Goal: Information Seeking & Learning: Understand process/instructions

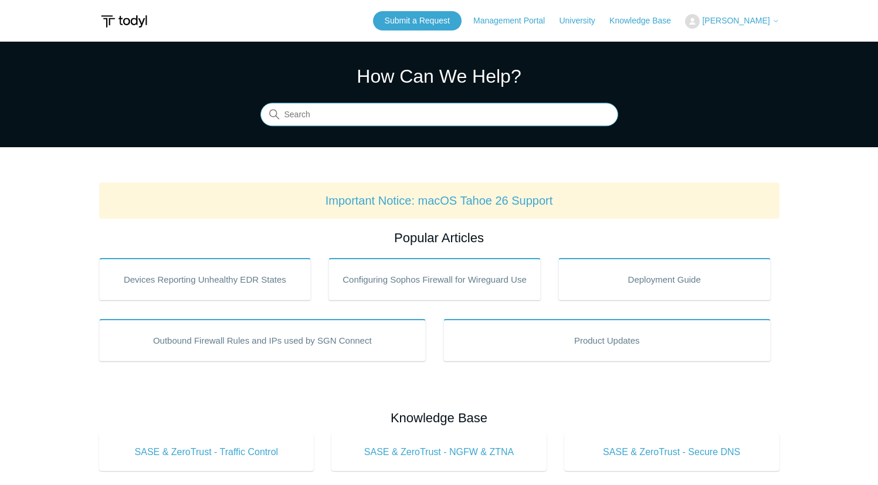
click at [353, 120] on input "Search" at bounding box center [439, 114] width 358 height 23
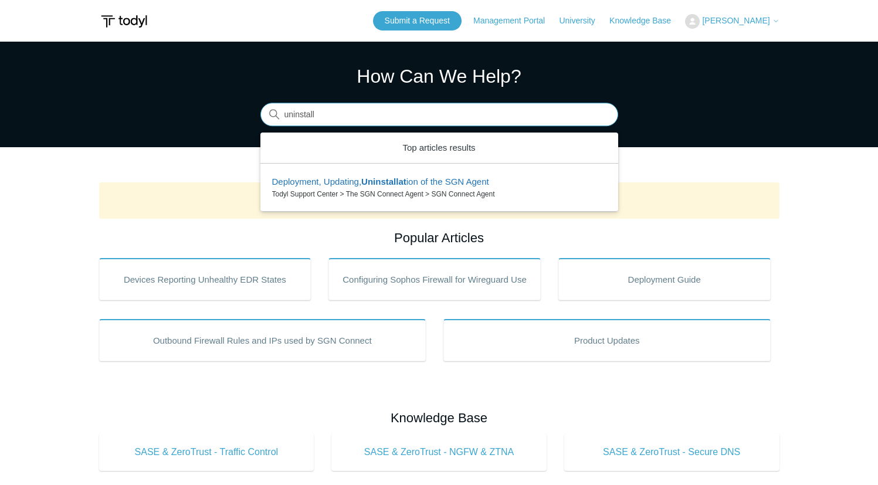
type input "uninstall"
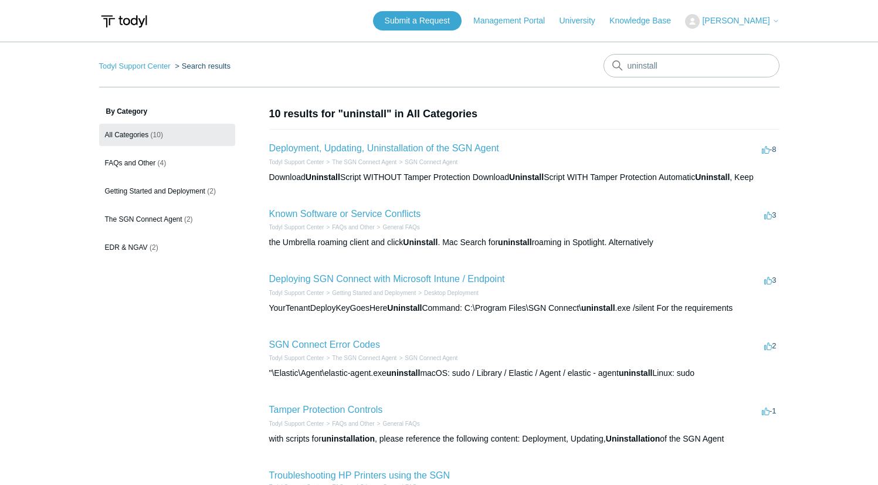
click at [401, 140] on li "Deployment, Updating, Uninstallation of the SGN Agent -8 votes -8 Todyl Support…" at bounding box center [524, 162] width 510 height 66
click at [387, 151] on link "Deployment, Updating, Uninstallation of the SGN Agent" at bounding box center [384, 148] width 230 height 10
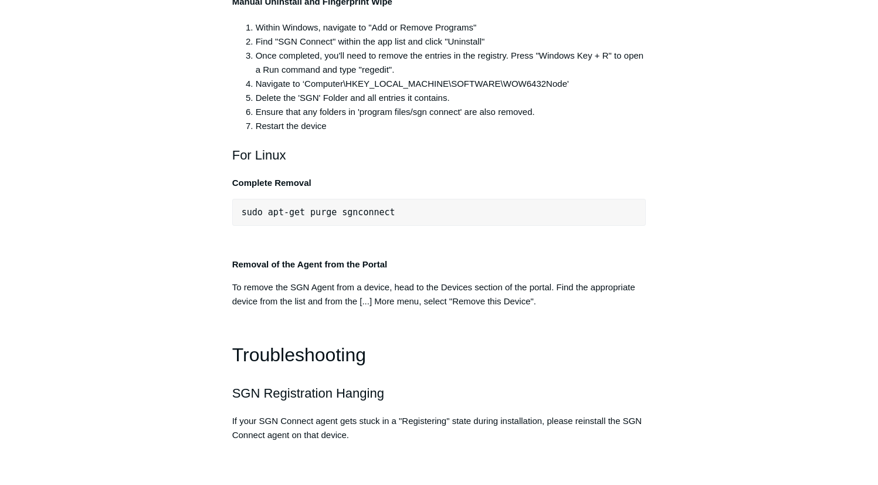
scroll to position [2419, 0]
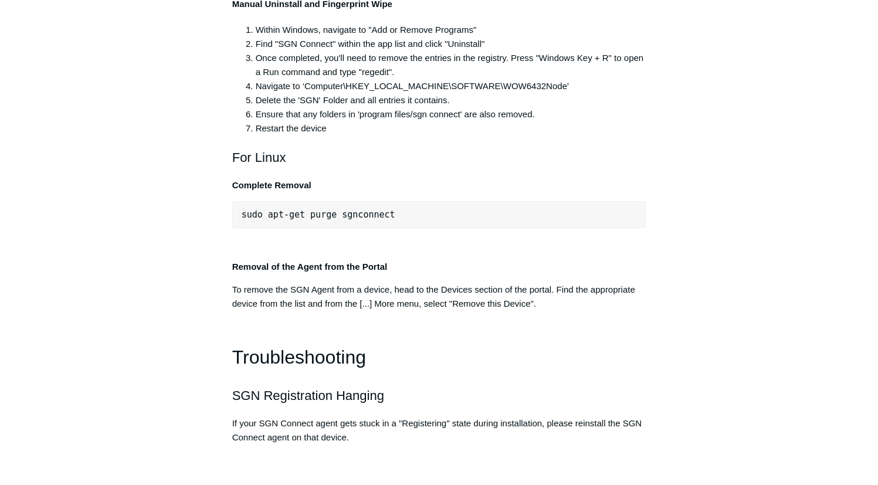
copy div ""C:\Program Files\SGN Connect\uninstall.exe""
